Goal: Task Accomplishment & Management: Manage account settings

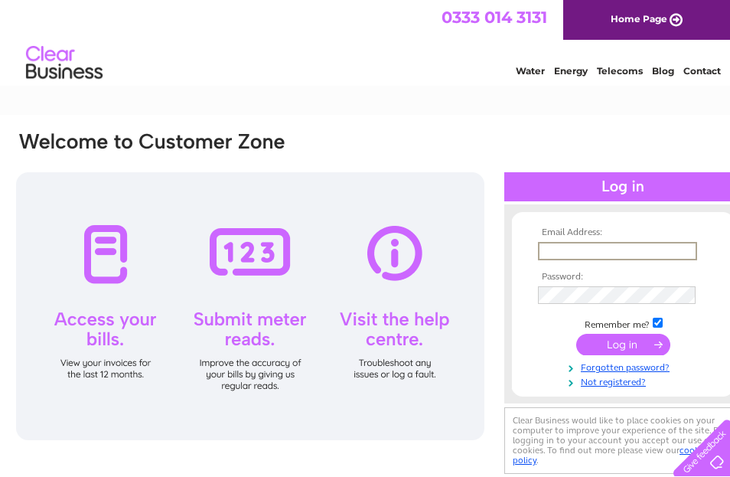
click at [541, 249] on input "text" at bounding box center [617, 251] width 159 height 18
type input "[EMAIL_ADDRESS][DOMAIN_NAME]"
click at [617, 348] on input "submit" at bounding box center [623, 344] width 94 height 21
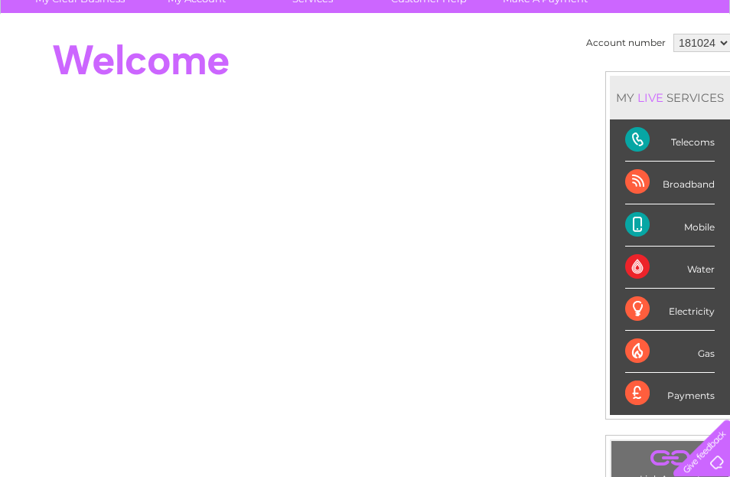
scroll to position [156, 0]
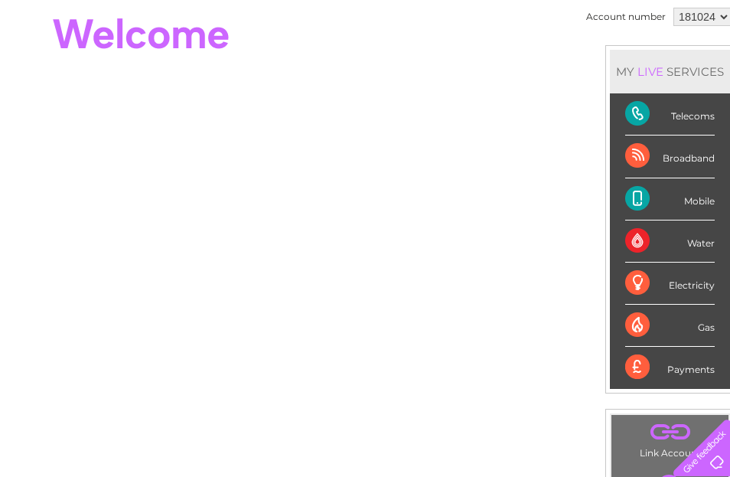
click at [643, 198] on div "Mobile" at bounding box center [670, 199] width 90 height 42
click at [632, 194] on div "Mobile" at bounding box center [670, 199] width 90 height 42
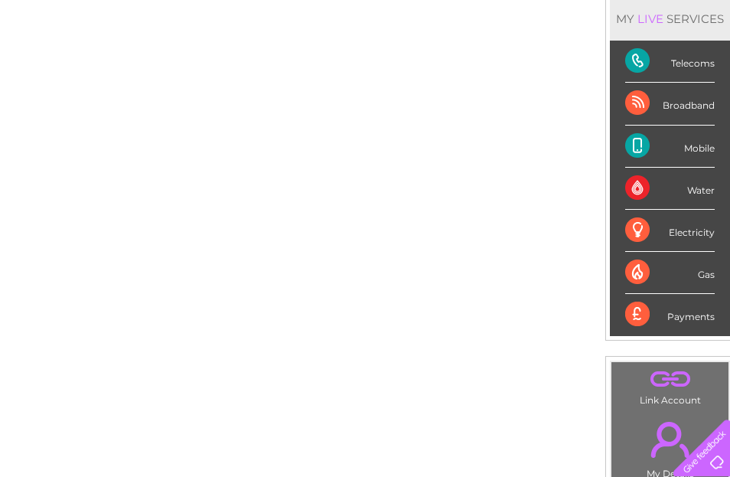
scroll to position [0, 0]
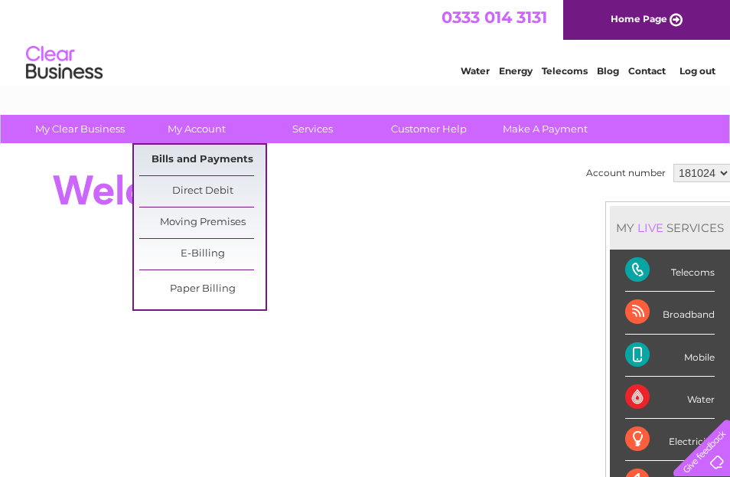
click at [197, 160] on link "Bills and Payments" at bounding box center [202, 160] width 126 height 31
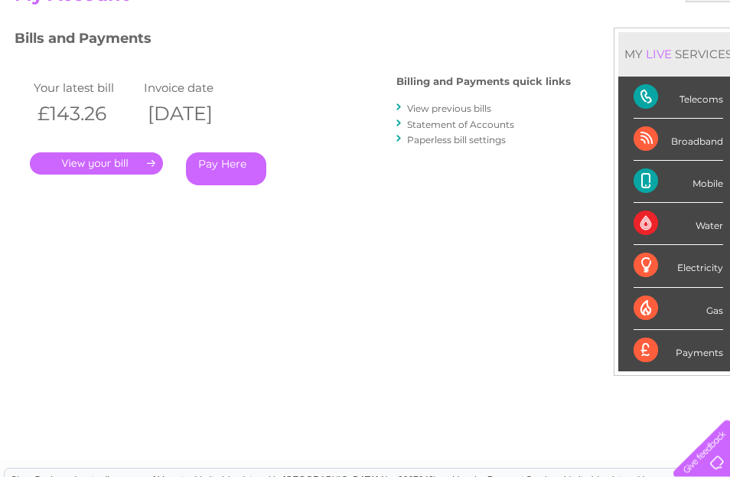
scroll to position [57, 0]
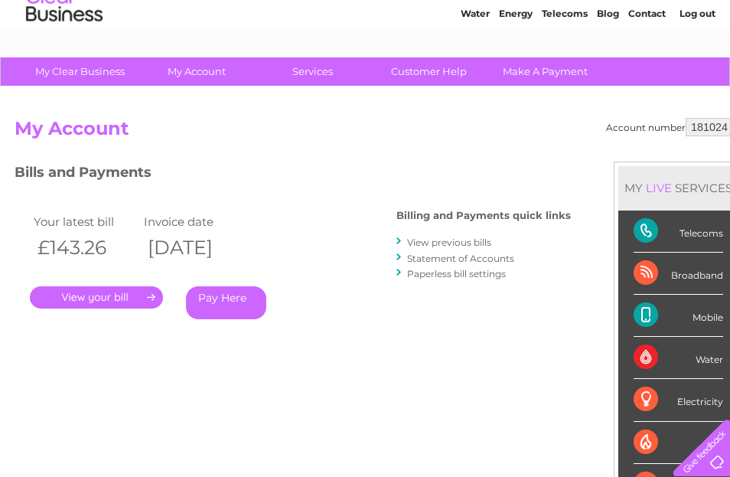
click at [104, 294] on link "." at bounding box center [96, 297] width 133 height 22
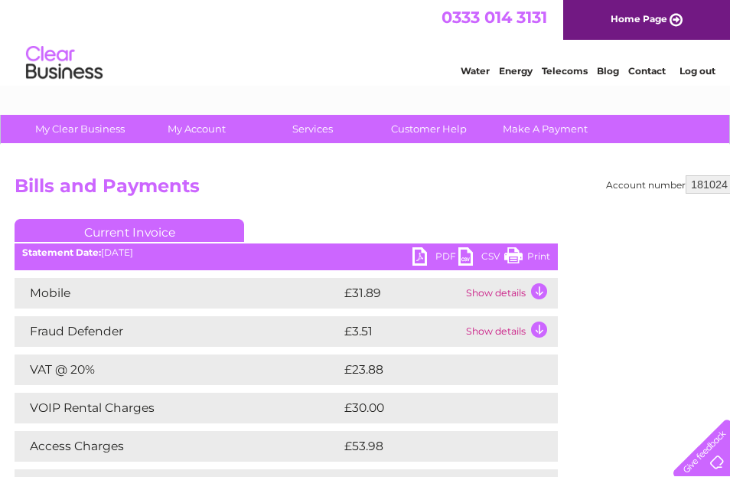
click at [540, 291] on td "Show details" at bounding box center [510, 293] width 96 height 31
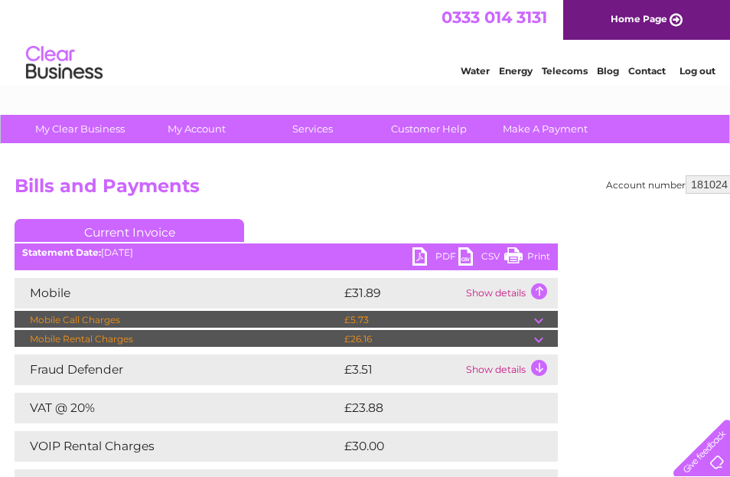
click at [540, 291] on td "Show details" at bounding box center [510, 293] width 96 height 31
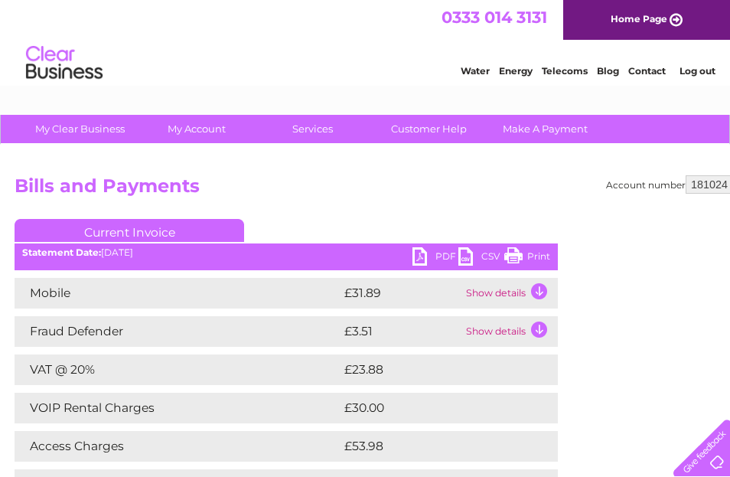
click at [540, 291] on td "Show details" at bounding box center [510, 293] width 96 height 31
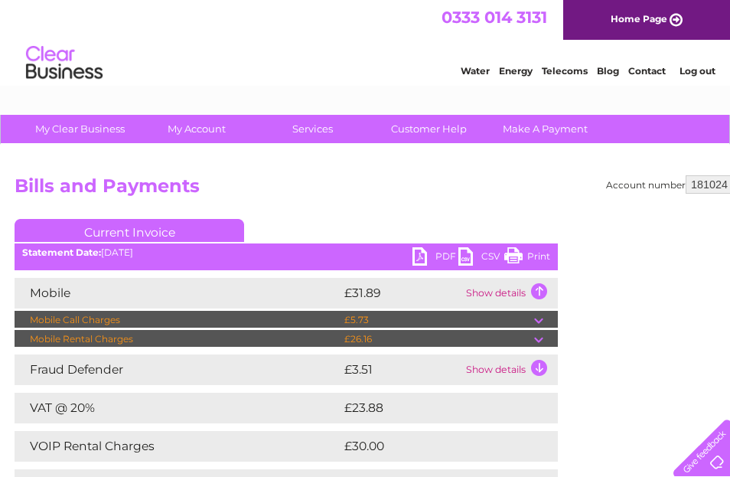
click at [539, 337] on td at bounding box center [546, 339] width 24 height 18
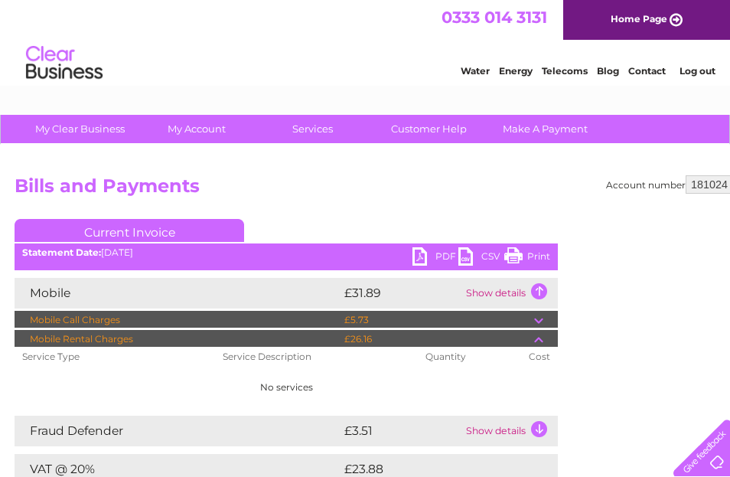
click at [534, 321] on td at bounding box center [546, 320] width 24 height 18
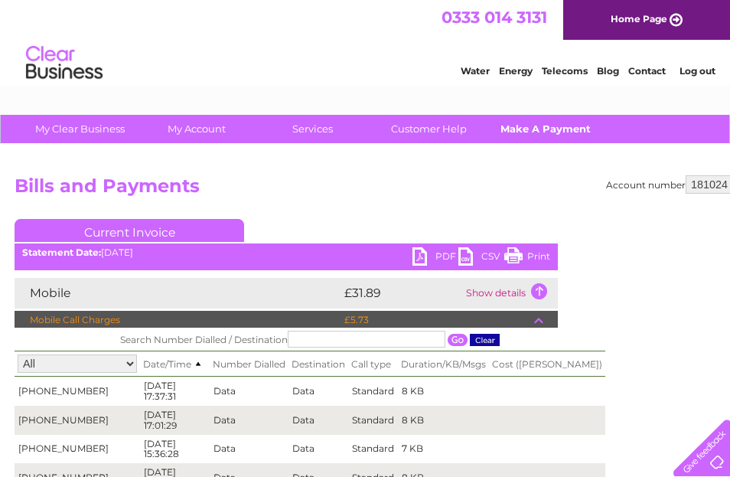
click at [505, 127] on link "Make A Payment" at bounding box center [545, 129] width 126 height 28
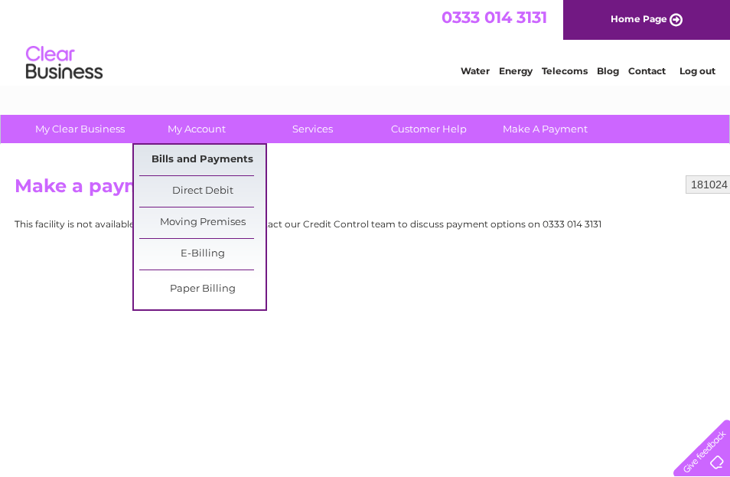
click at [199, 153] on link "Bills and Payments" at bounding box center [202, 160] width 126 height 31
click at [197, 161] on link "Bills and Payments" at bounding box center [202, 160] width 126 height 31
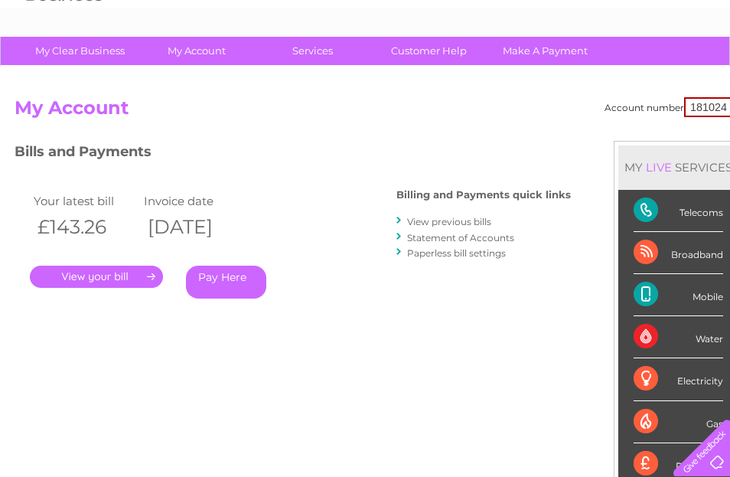
scroll to position [234, 0]
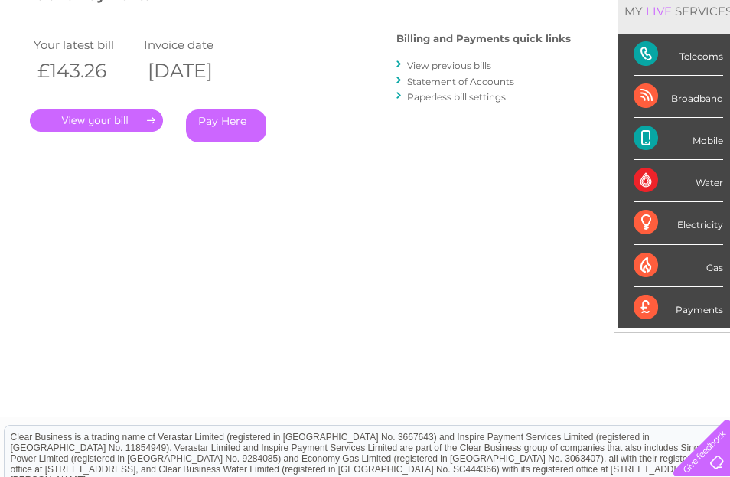
click at [122, 121] on link "." at bounding box center [96, 120] width 133 height 22
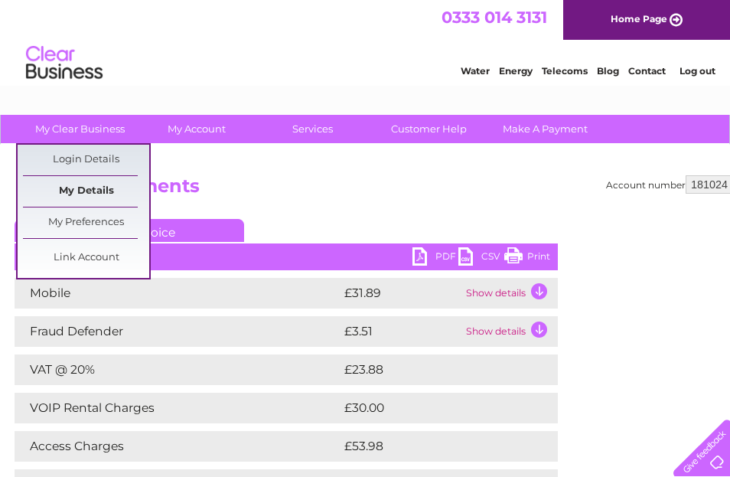
click at [78, 188] on link "My Details" at bounding box center [86, 191] width 126 height 31
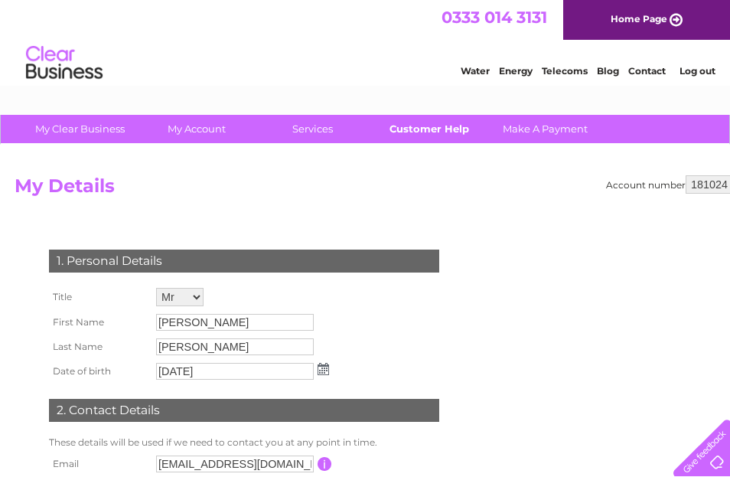
click at [424, 125] on link "Customer Help" at bounding box center [429, 129] width 126 height 28
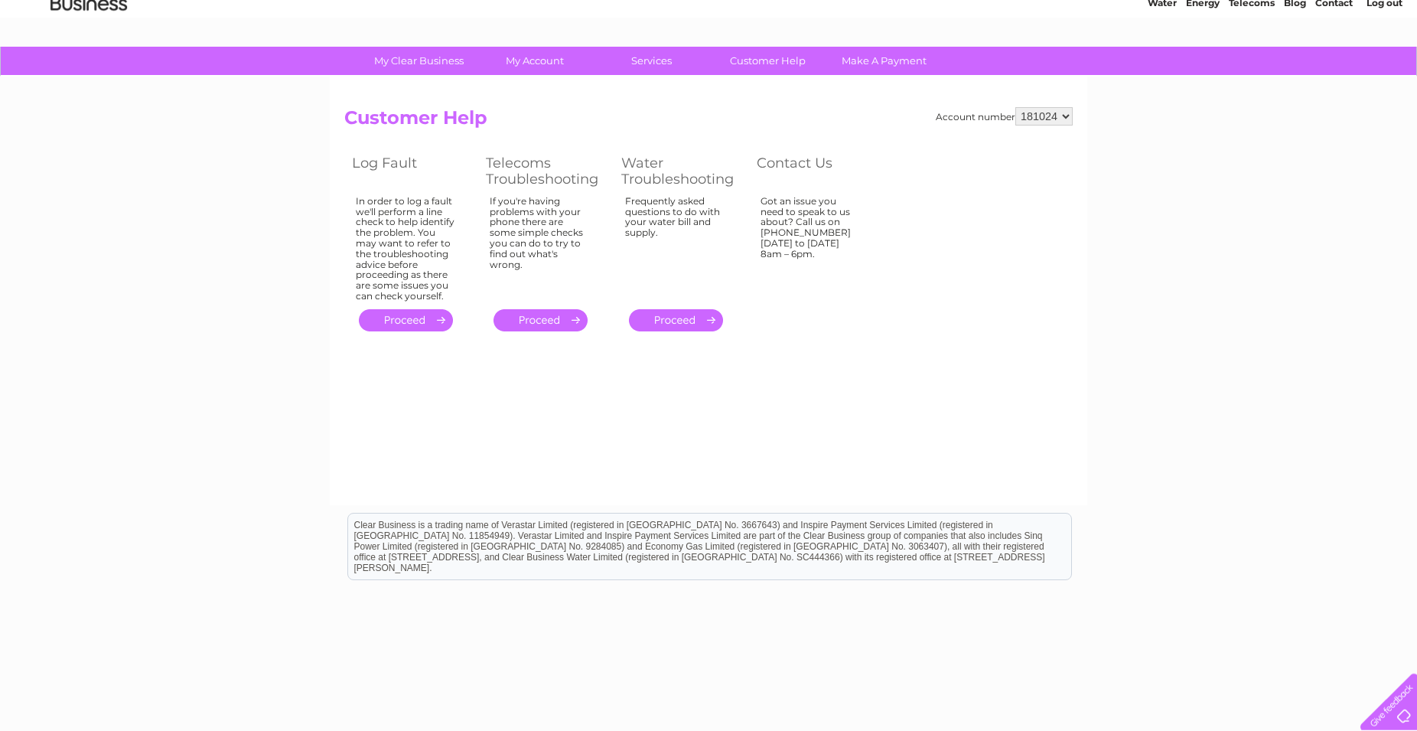
scroll to position [116, 0]
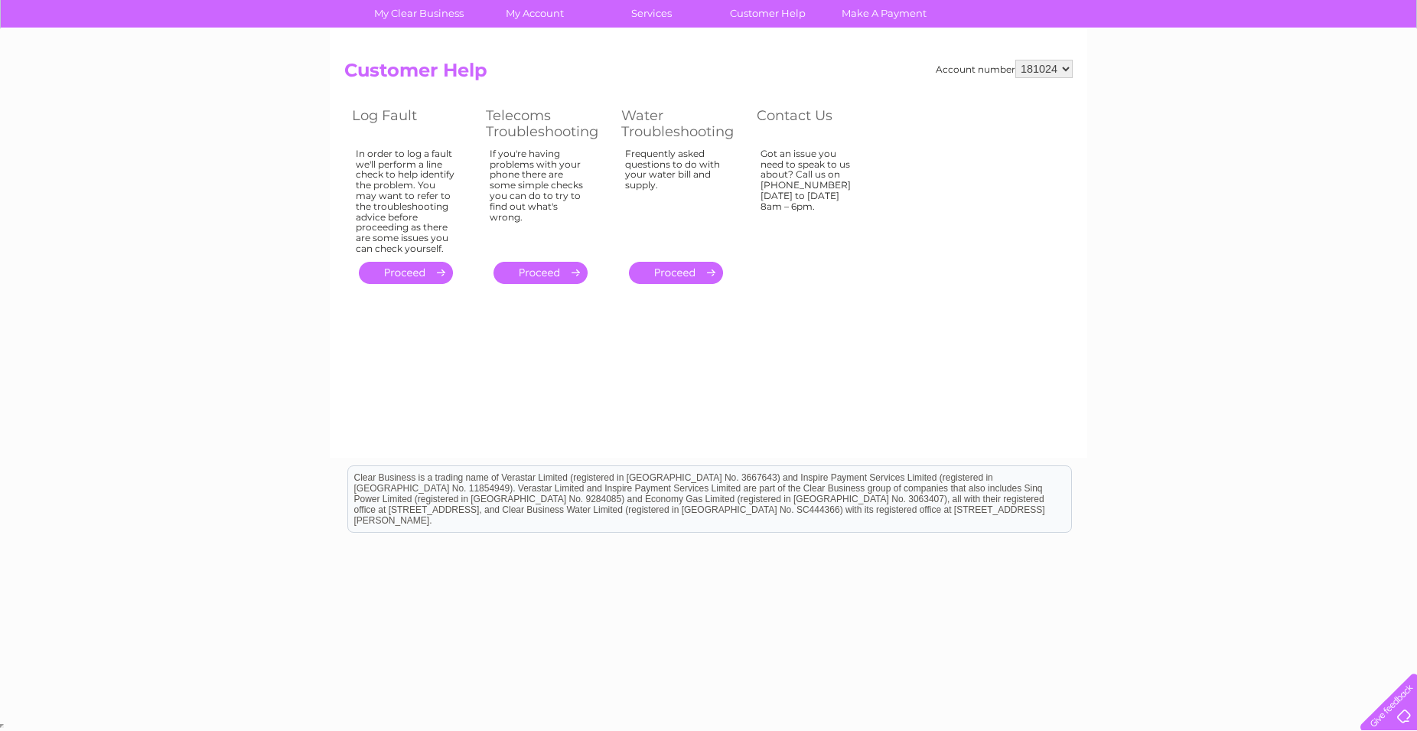
click at [729, 476] on div at bounding box center [1385, 698] width 63 height 63
click at [729, 60] on select "181024" at bounding box center [1043, 69] width 57 height 18
click at [729, 133] on iframe at bounding box center [1027, 195] width 92 height 184
